Goal: Task Accomplishment & Management: Manage account settings

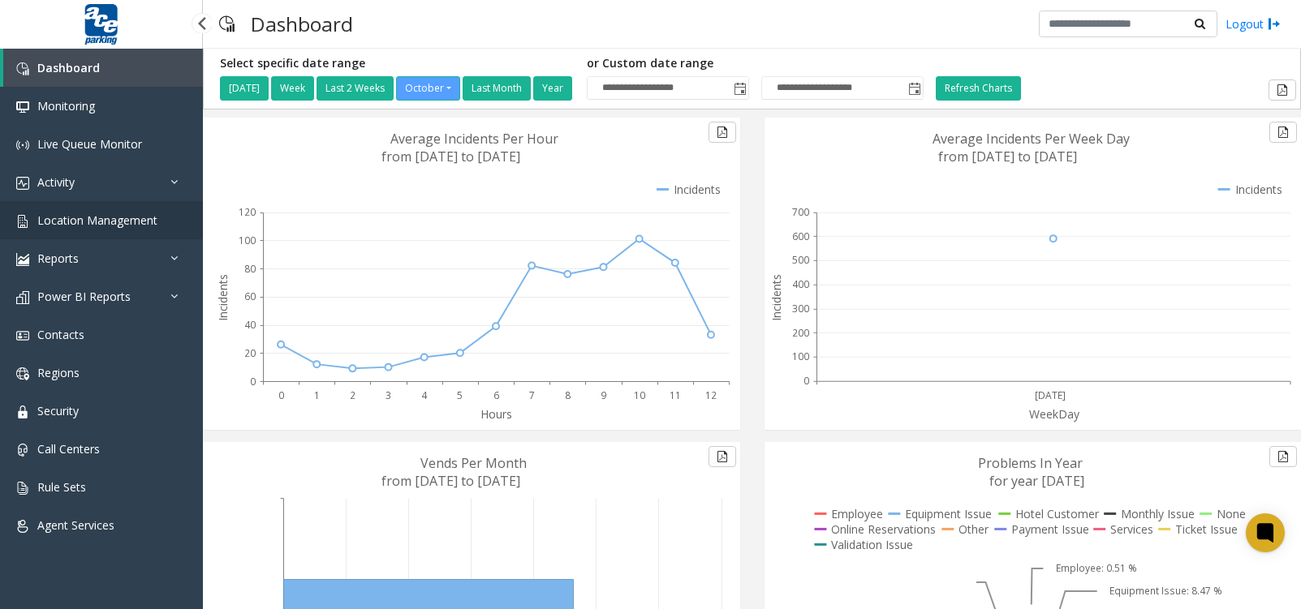
click at [105, 217] on span "Location Management" at bounding box center [97, 220] width 120 height 15
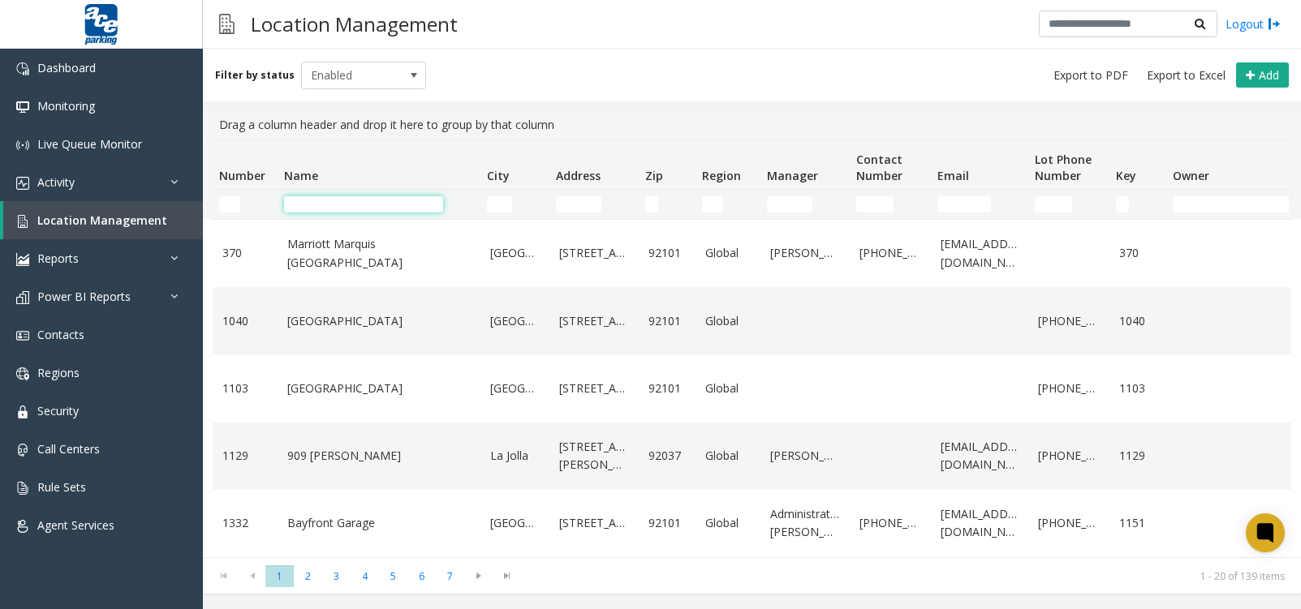
click at [399, 205] on input "Name Filter" at bounding box center [363, 204] width 159 height 16
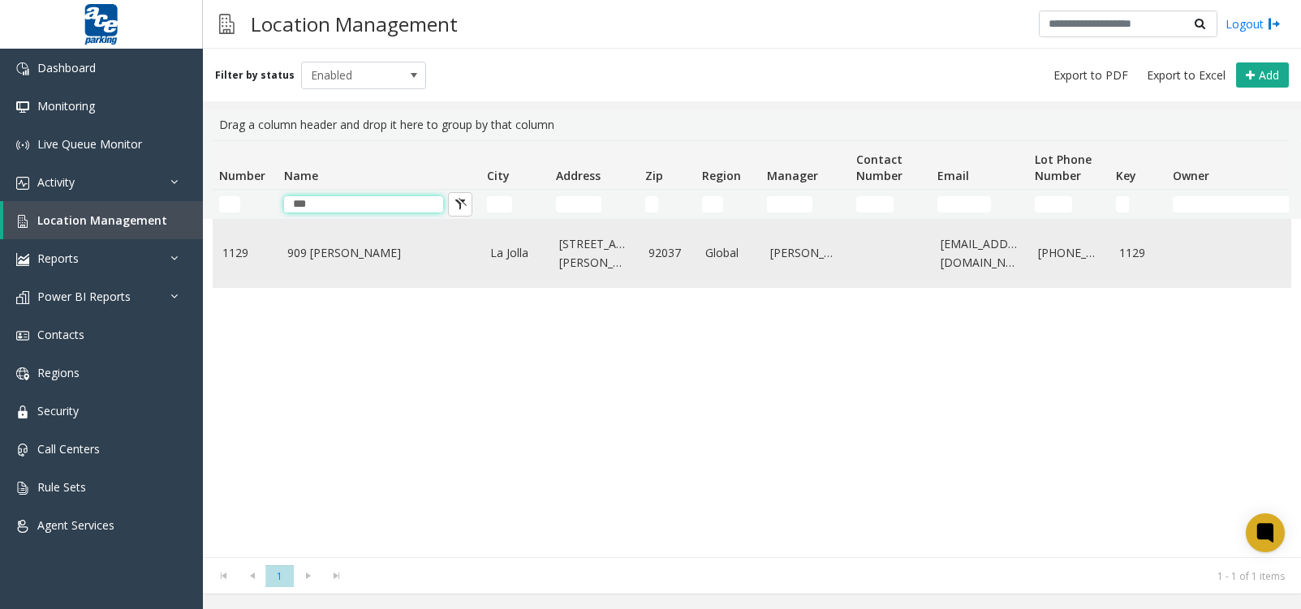
type input "***"
click at [368, 262] on link "909 [PERSON_NAME]" at bounding box center [378, 253] width 183 height 18
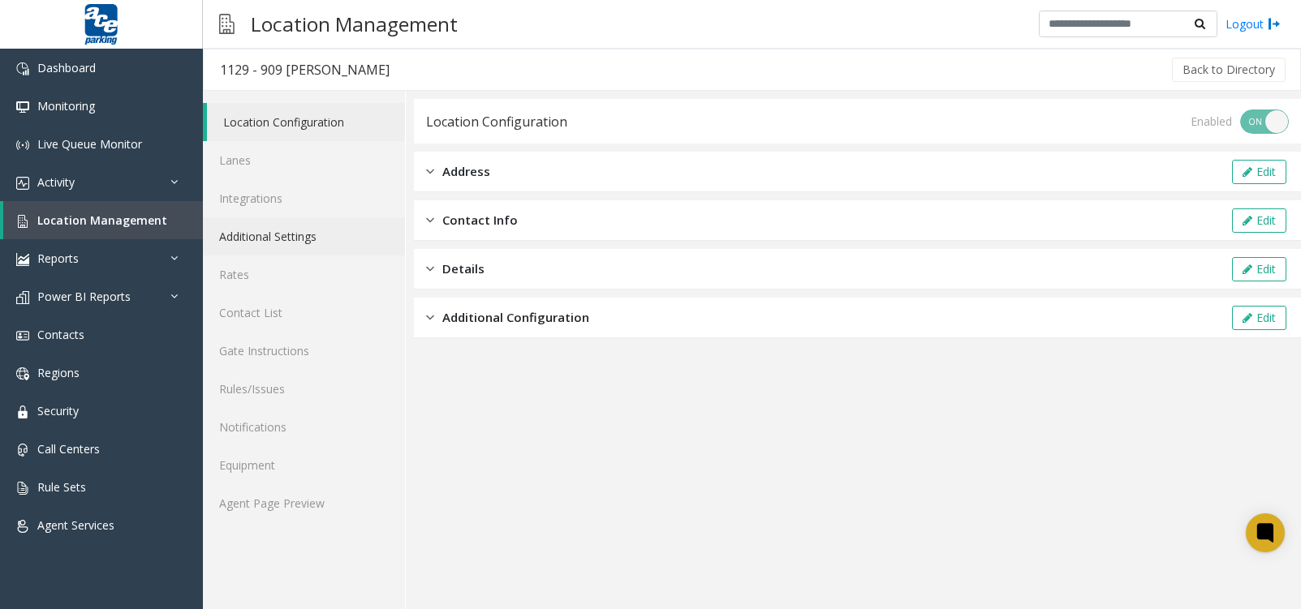
click at [339, 236] on link "Additional Settings" at bounding box center [304, 236] width 202 height 38
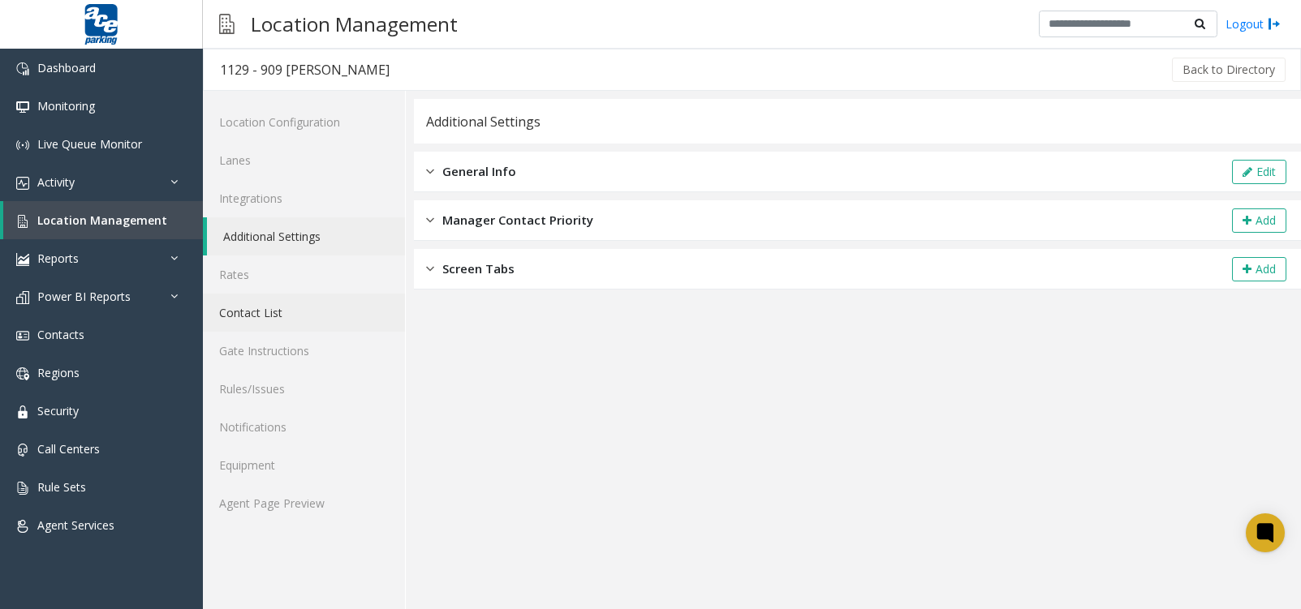
click at [266, 321] on link "Contact List" at bounding box center [304, 313] width 202 height 38
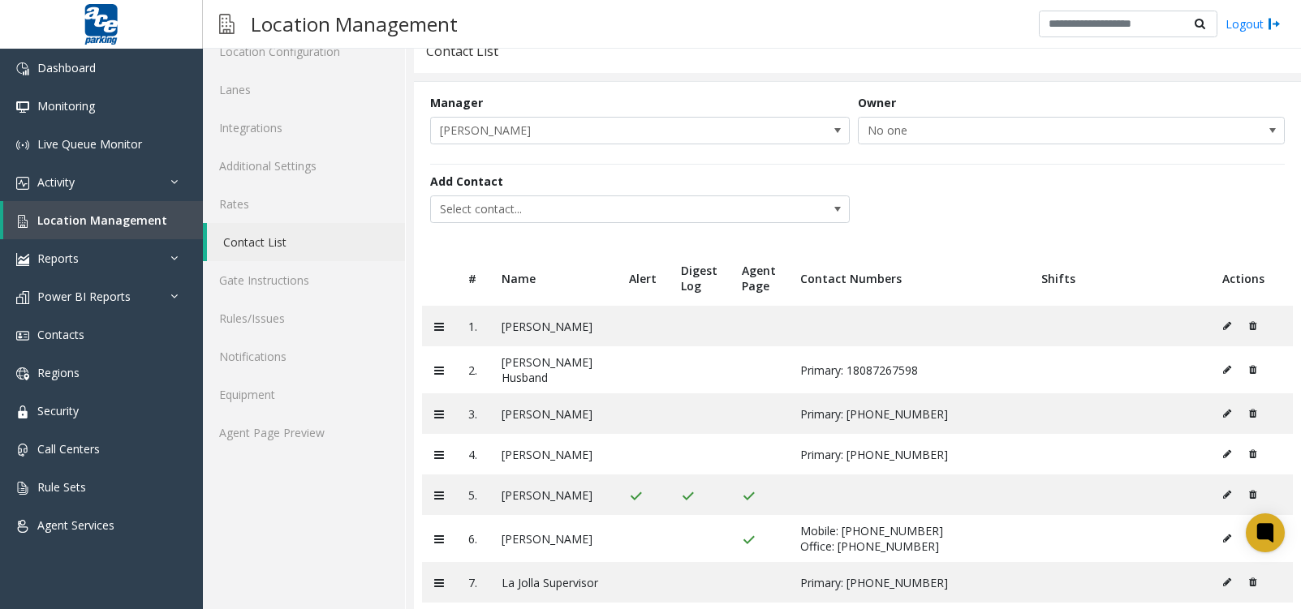
scroll to position [103, 0]
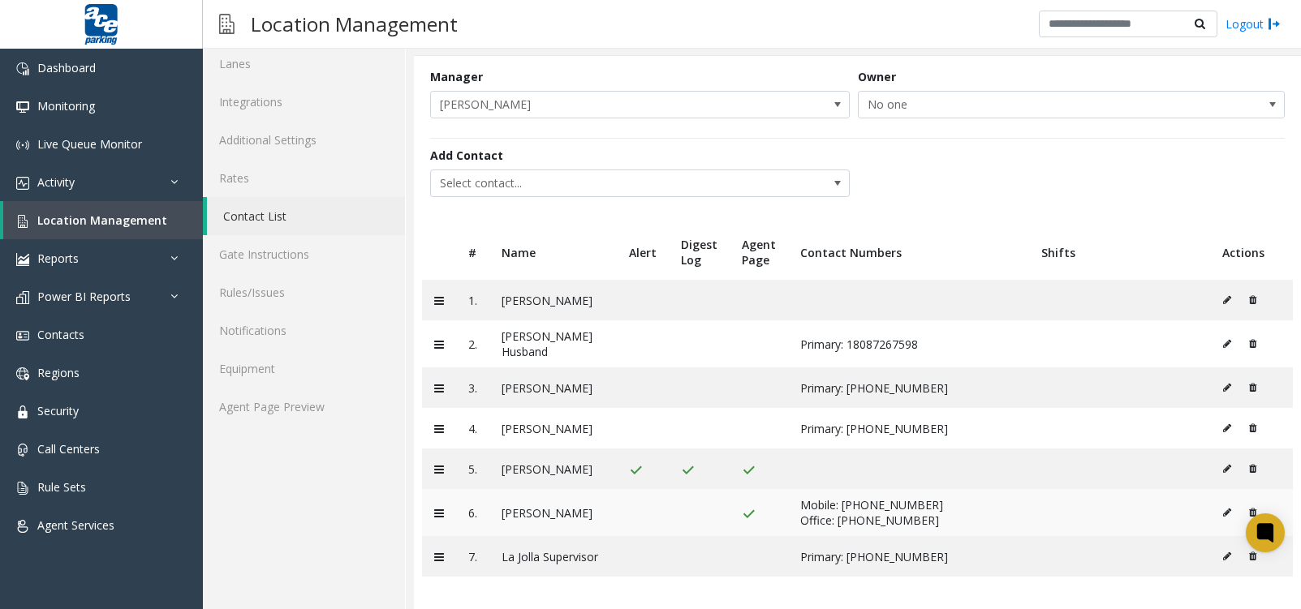
click at [1223, 509] on icon at bounding box center [1227, 513] width 8 height 10
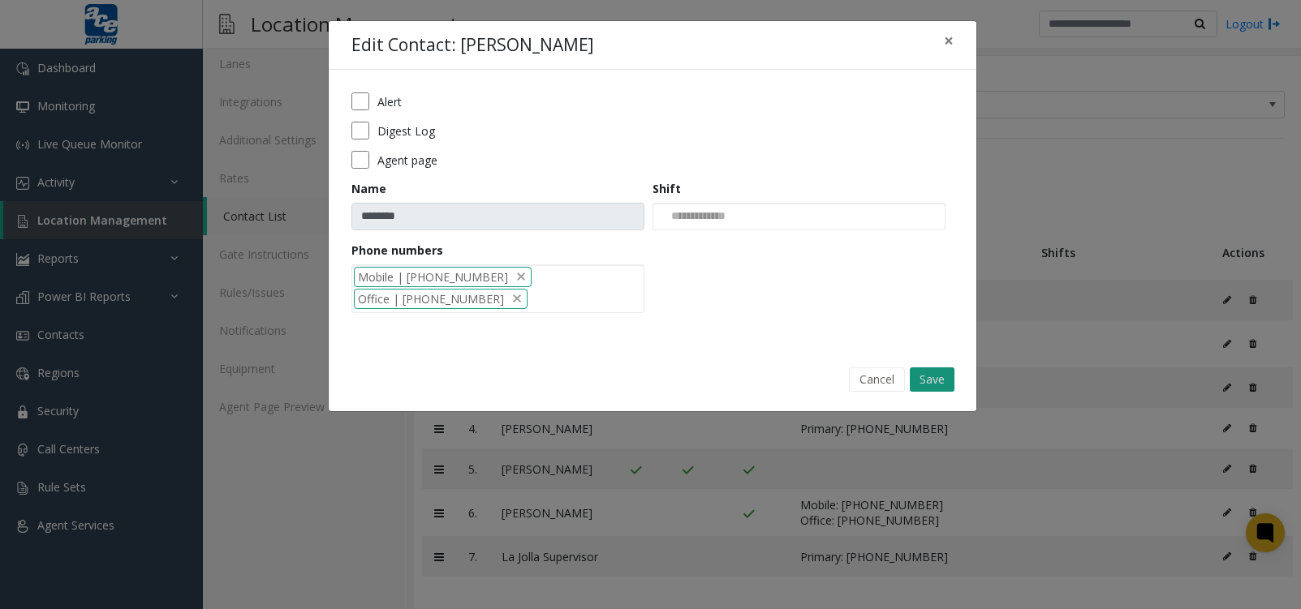
click at [929, 377] on button "Save" at bounding box center [932, 380] width 45 height 24
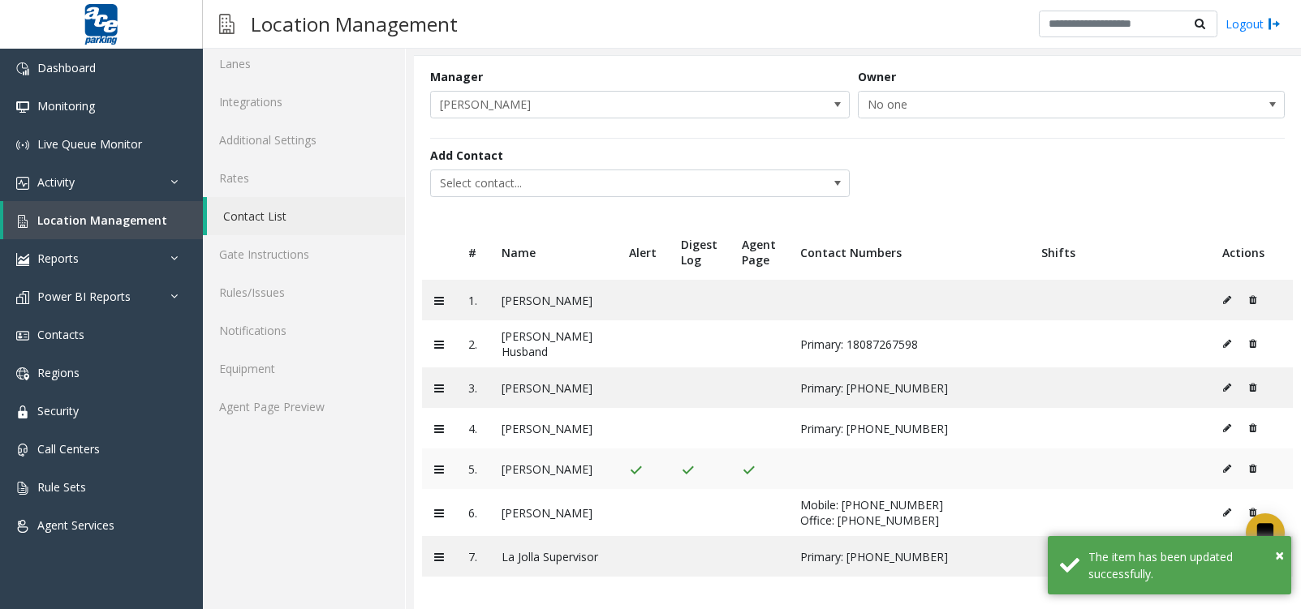
click at [1223, 464] on icon at bounding box center [1227, 469] width 8 height 10
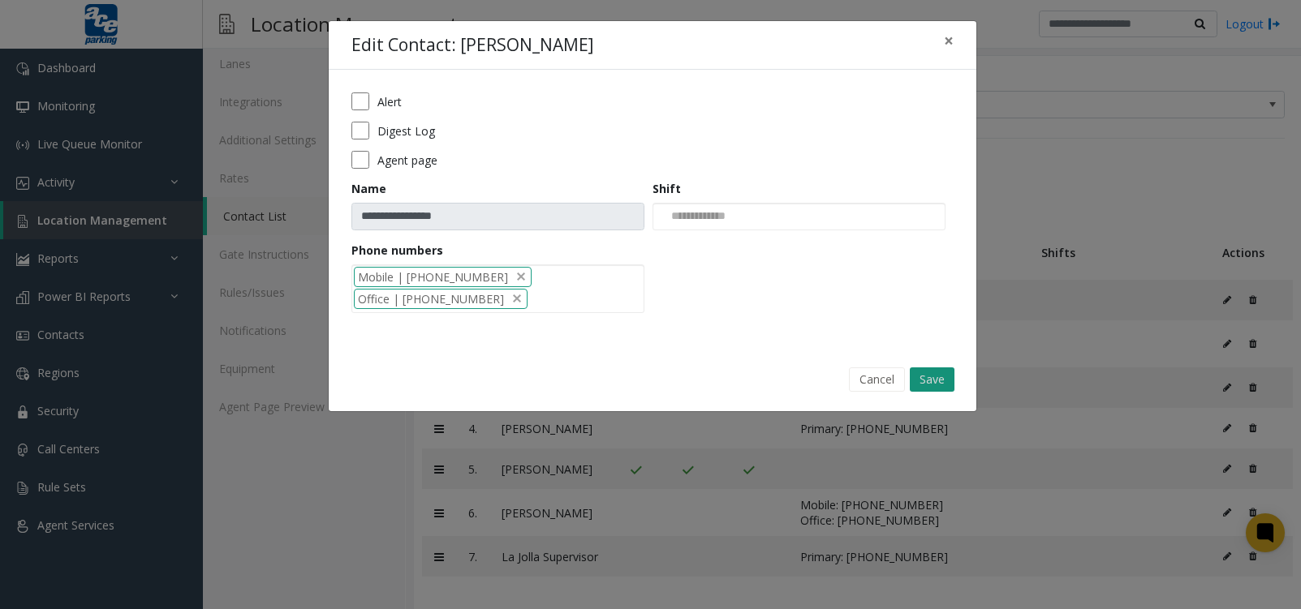
click at [942, 383] on button "Save" at bounding box center [932, 380] width 45 height 24
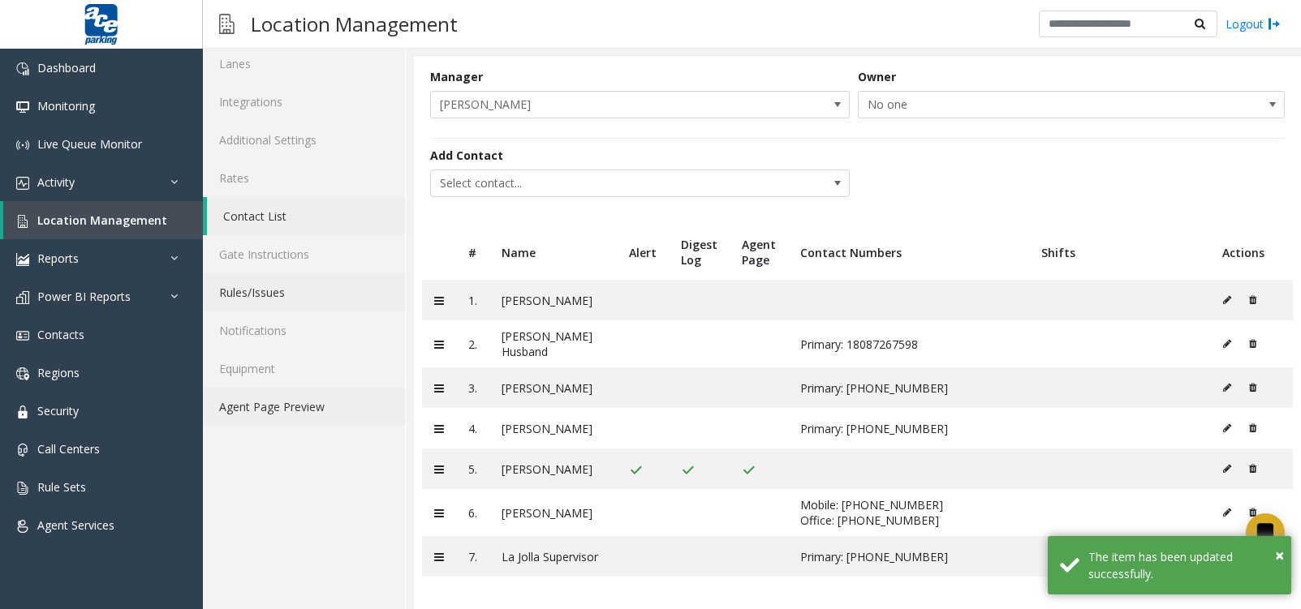
click at [269, 392] on link "Agent Page Preview" at bounding box center [304, 407] width 202 height 38
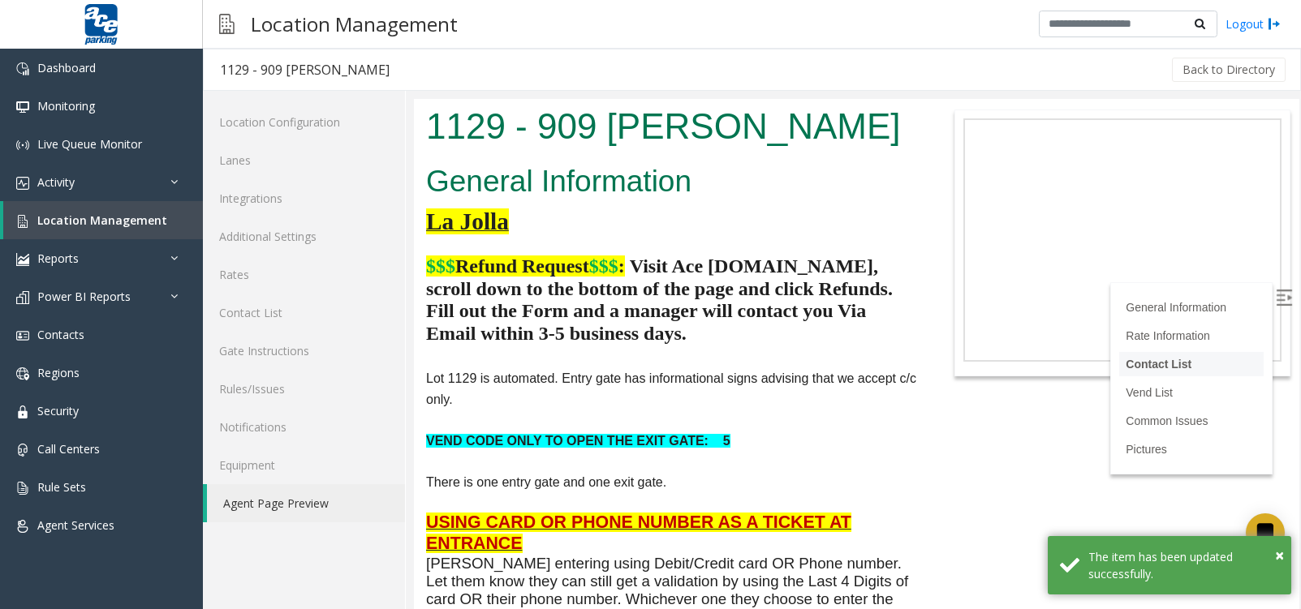
click at [1145, 369] on link "Contact List" at bounding box center [1159, 364] width 66 height 13
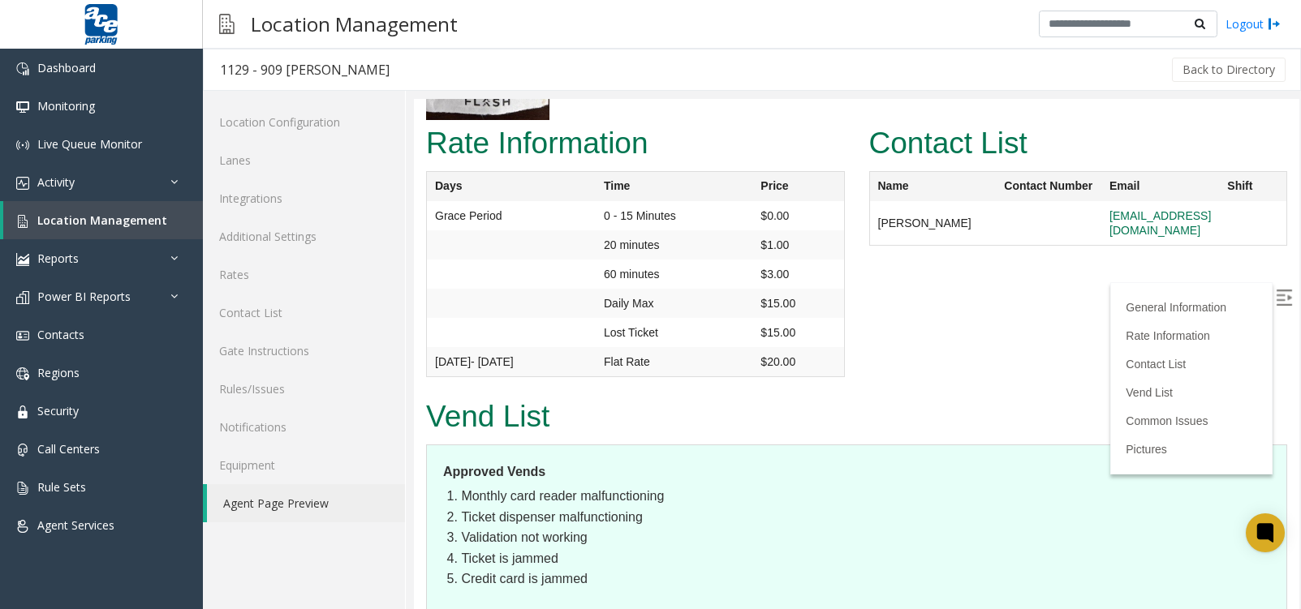
click at [777, 581] on dl "Approved Vends Monthly card reader malfunctioning Ticket dispenser malfunctioni…" at bounding box center [856, 534] width 861 height 179
click at [263, 317] on link "Contact List" at bounding box center [304, 313] width 202 height 38
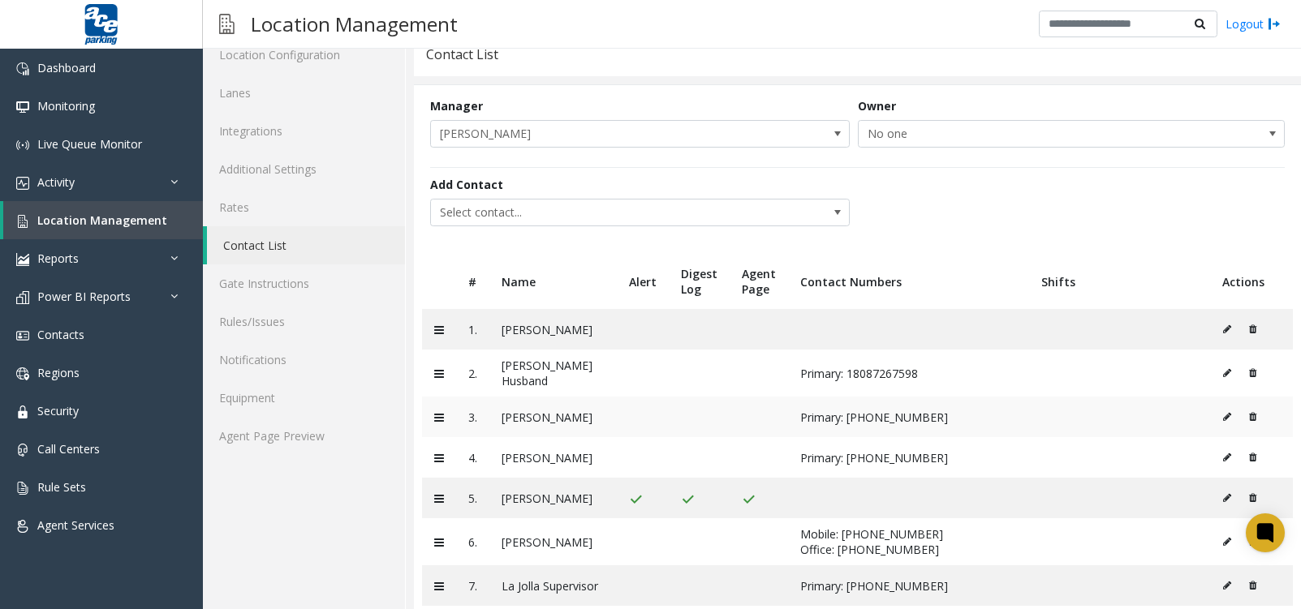
scroll to position [103, 0]
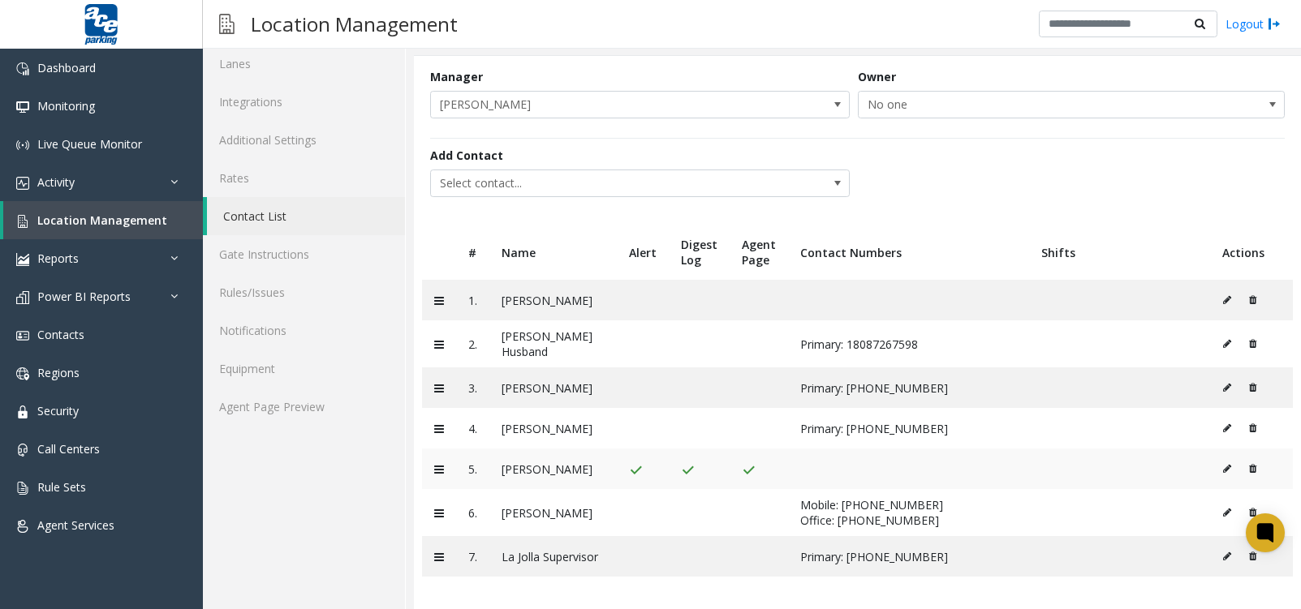
click at [1223, 464] on icon at bounding box center [1227, 469] width 8 height 10
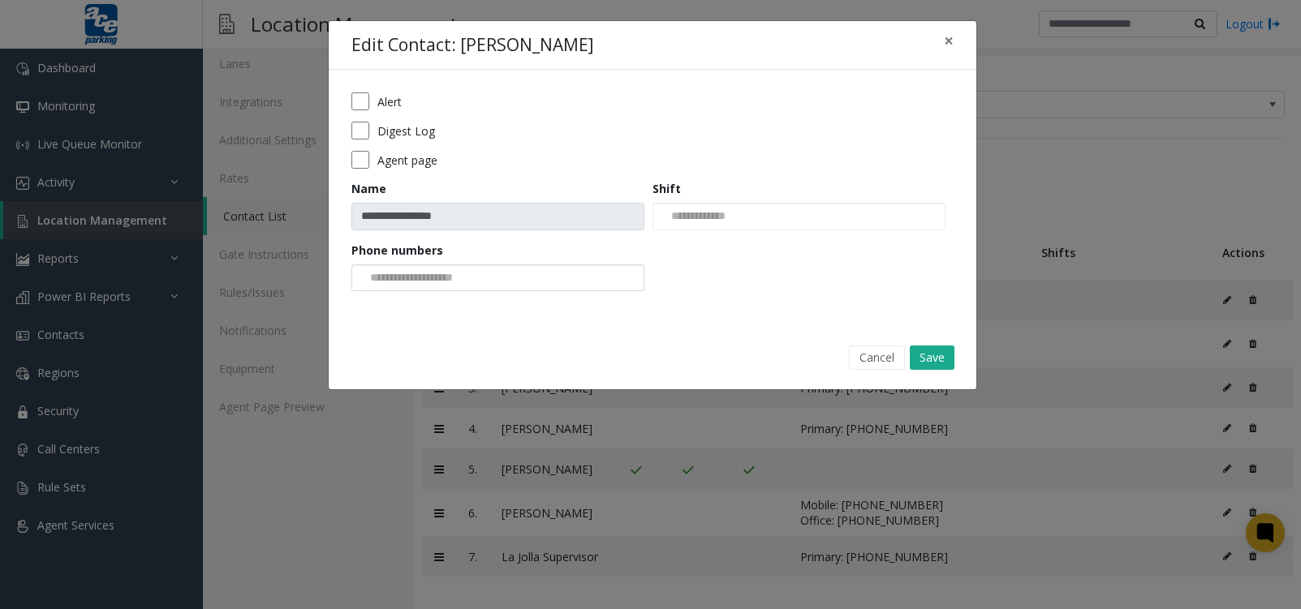
click at [401, 277] on input at bounding box center [413, 278] width 123 height 26
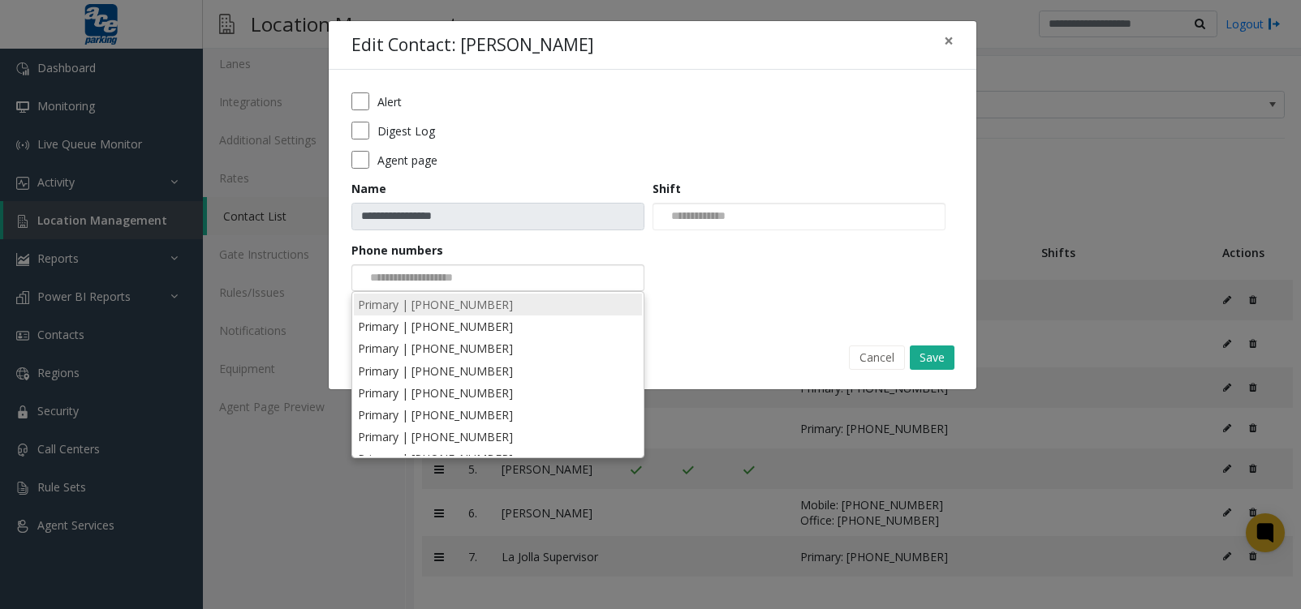
click at [462, 309] on li "Primary | [PHONE_NUMBER]" at bounding box center [498, 305] width 288 height 22
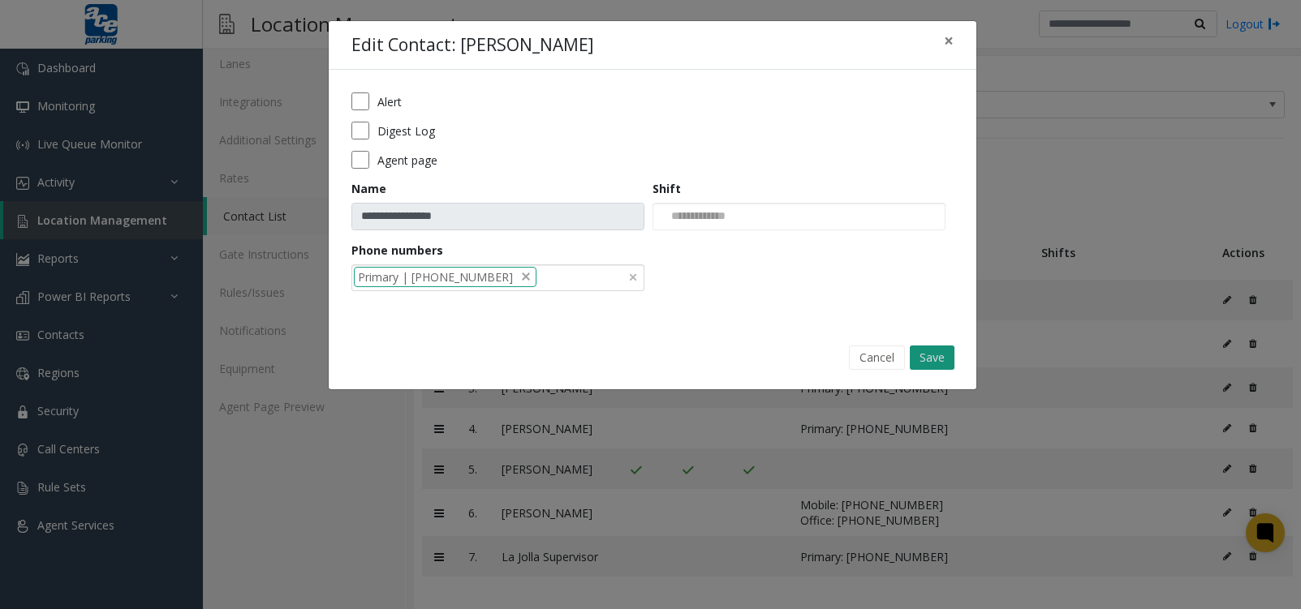
click at [944, 359] on button "Save" at bounding box center [932, 358] width 45 height 24
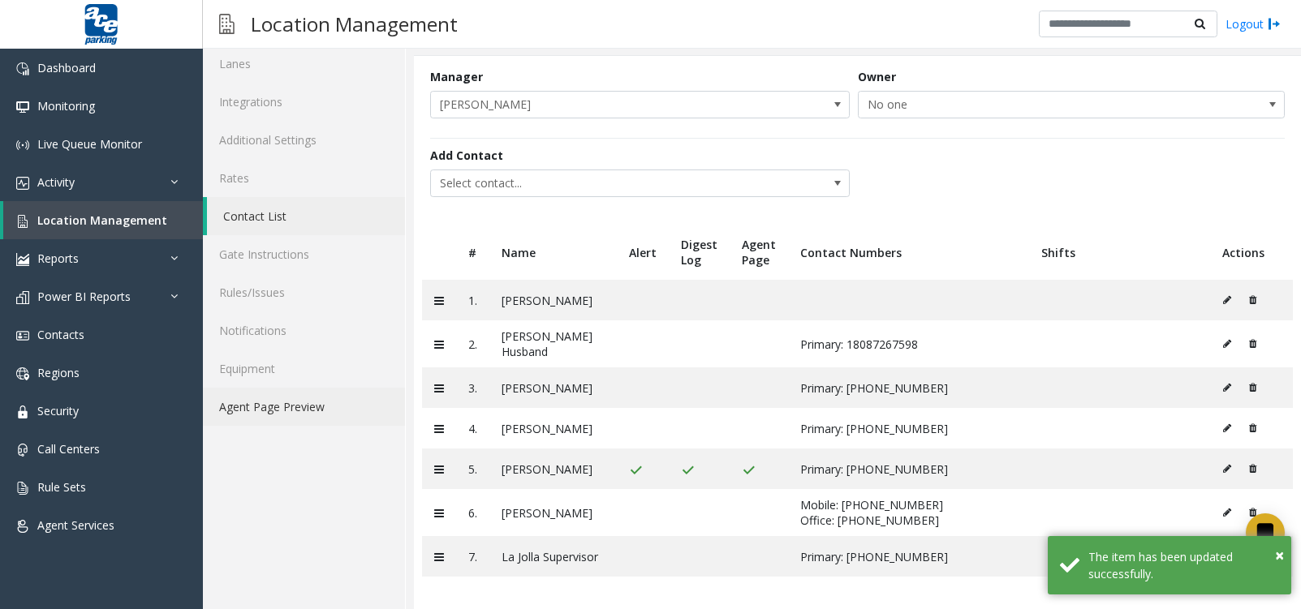
click at [345, 404] on link "Agent Page Preview" at bounding box center [304, 407] width 202 height 38
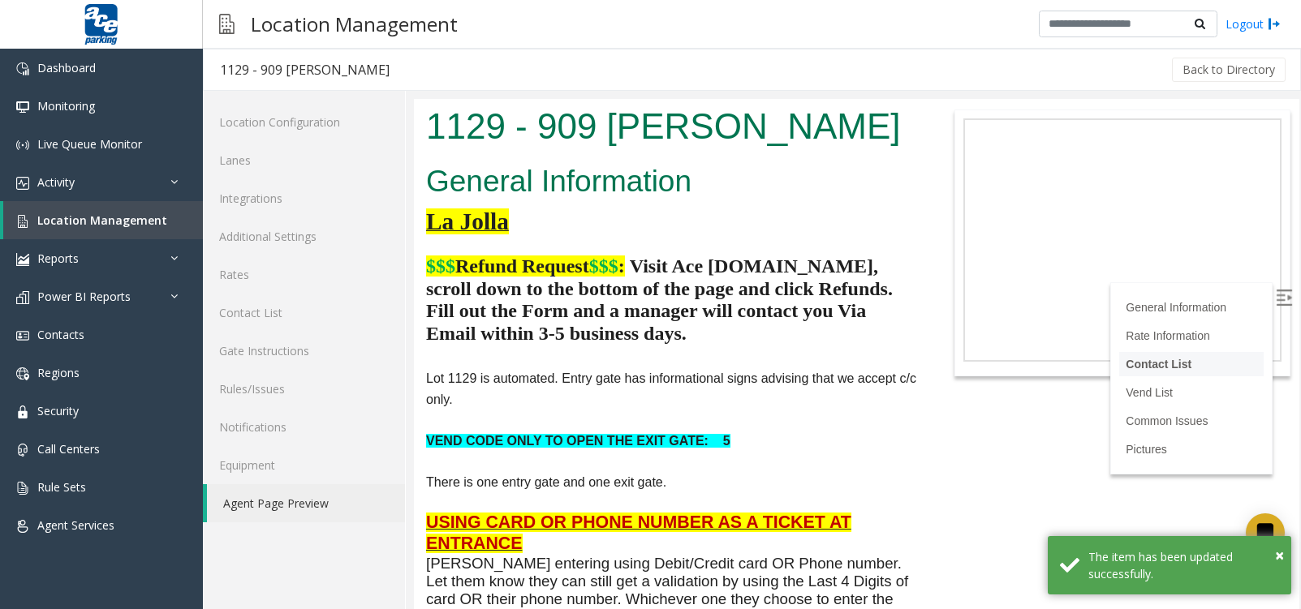
click at [1137, 368] on link "Contact List" at bounding box center [1159, 364] width 66 height 13
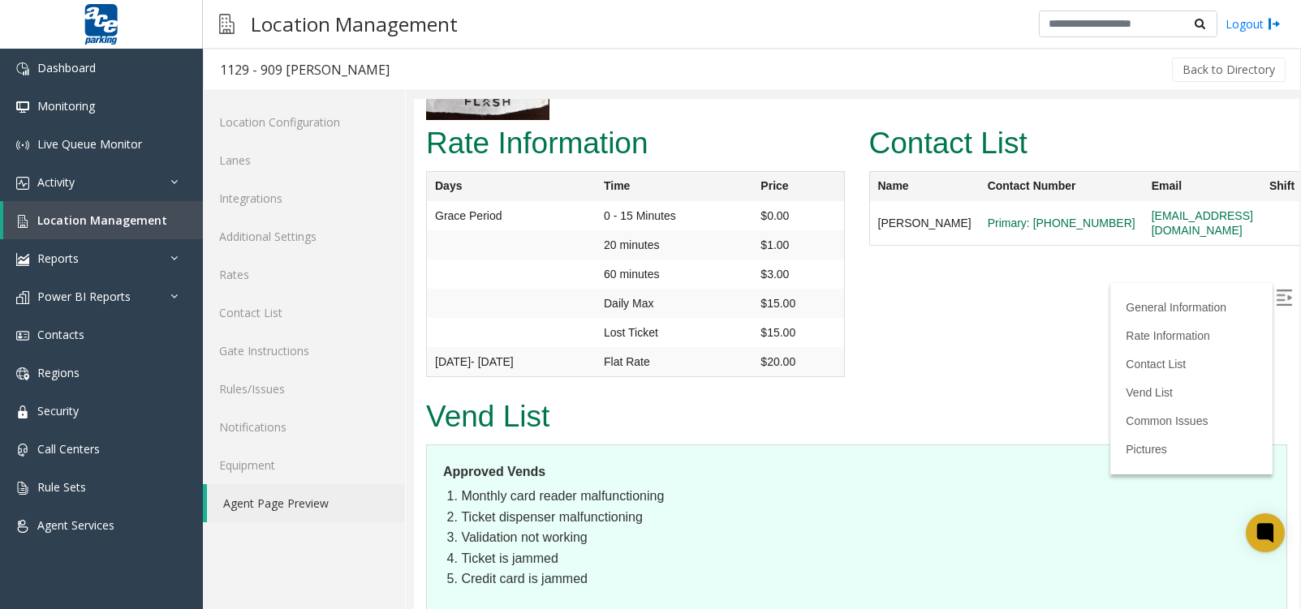
click at [988, 576] on dl "Approved Vends Monthly card reader malfunctioning Ticket dispenser malfunctioni…" at bounding box center [856, 534] width 861 height 179
